Goal: Navigation & Orientation: Find specific page/section

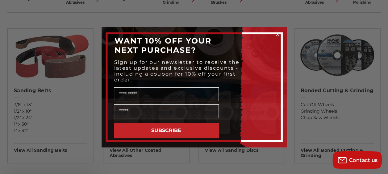
scroll to position [212, 0]
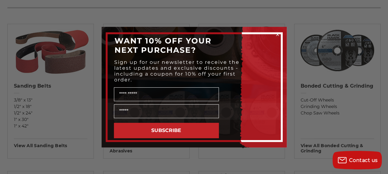
click at [278, 36] on circle "Close dialog" at bounding box center [278, 34] width 6 height 6
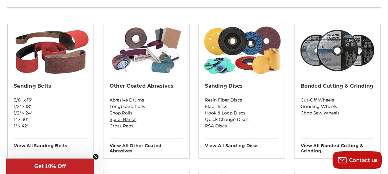
click at [180, 120] on link "Spiral Bands" at bounding box center [146, 119] width 73 height 6
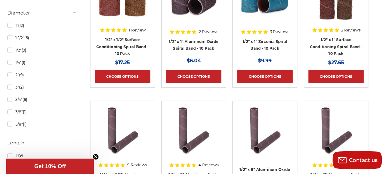
scroll to position [305, 0]
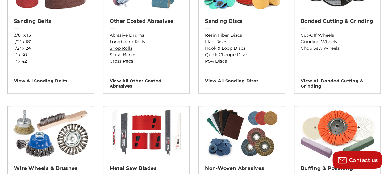
click at [169, 48] on link "Shop Rolls" at bounding box center [146, 48] width 73 height 6
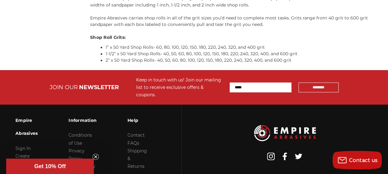
scroll to position [446, 0]
